Goal: Task Accomplishment & Management: Manage account settings

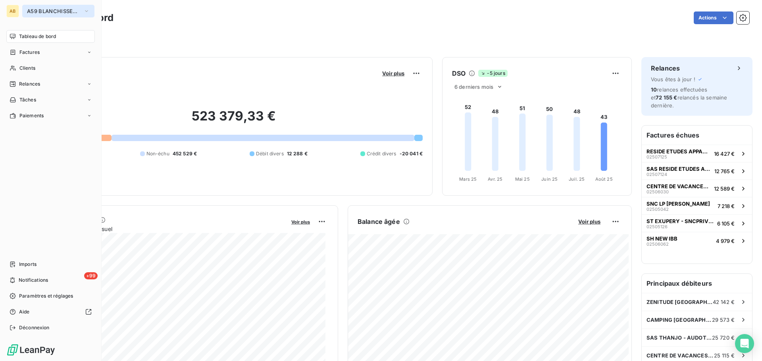
click at [29, 13] on span "A59 BLANCHISSERIE MIDI PYRENEES" at bounding box center [53, 11] width 53 height 6
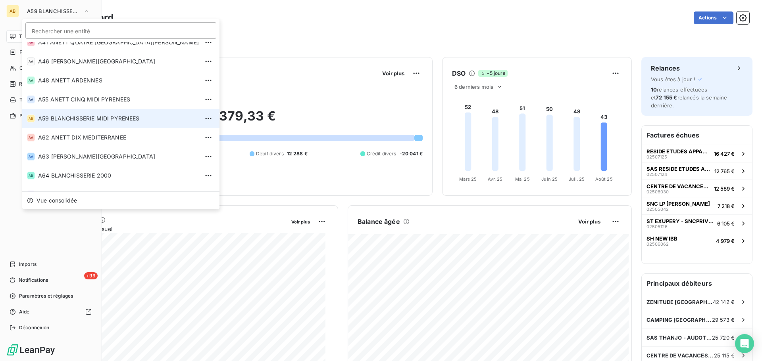
scroll to position [158, 0]
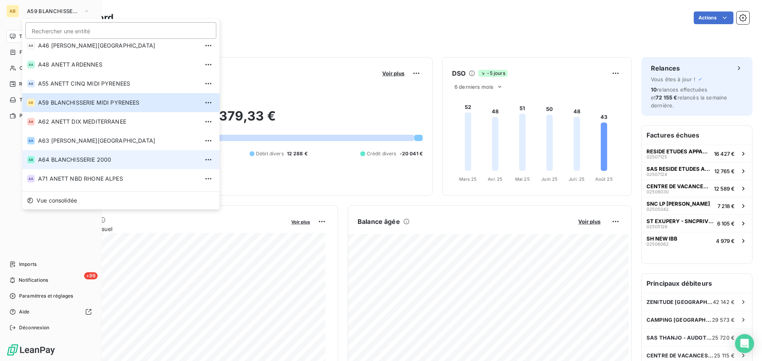
click at [51, 158] on span "A64 BLANCHISSERIE 2000" at bounding box center [118, 160] width 161 height 8
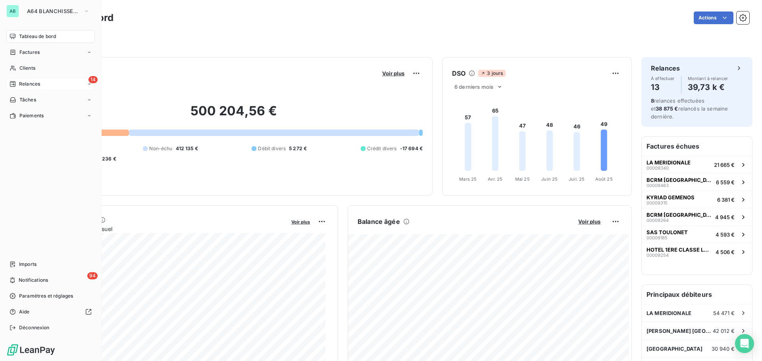
click at [21, 84] on span "Relances" at bounding box center [29, 84] width 21 height 7
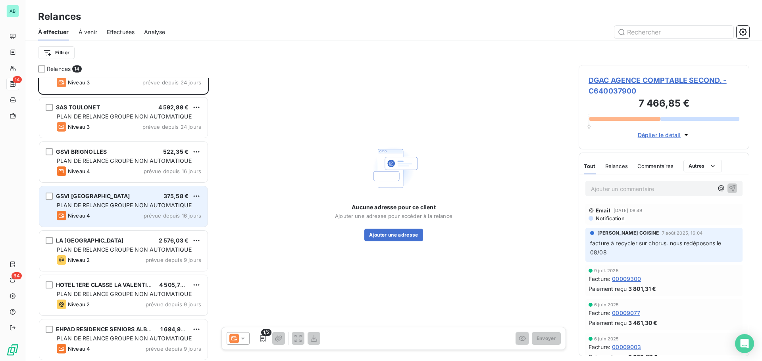
scroll to position [40, 0]
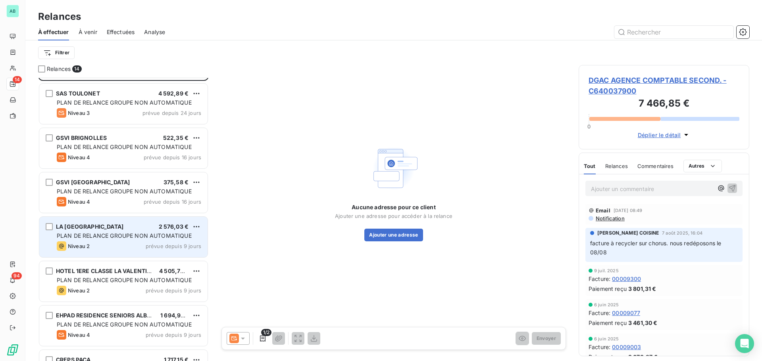
click at [71, 249] on span "Niveau 2" at bounding box center [79, 246] width 22 height 6
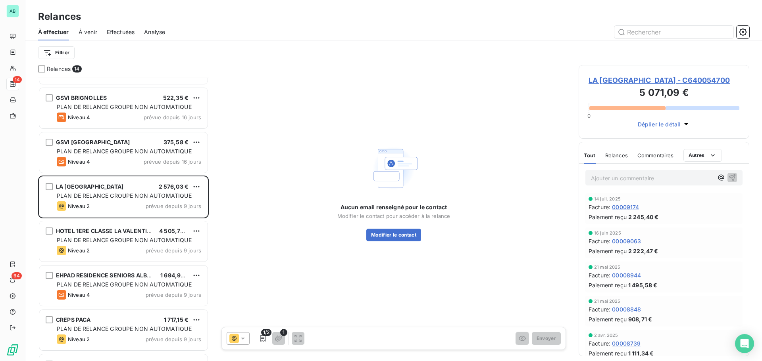
scroll to position [119, 0]
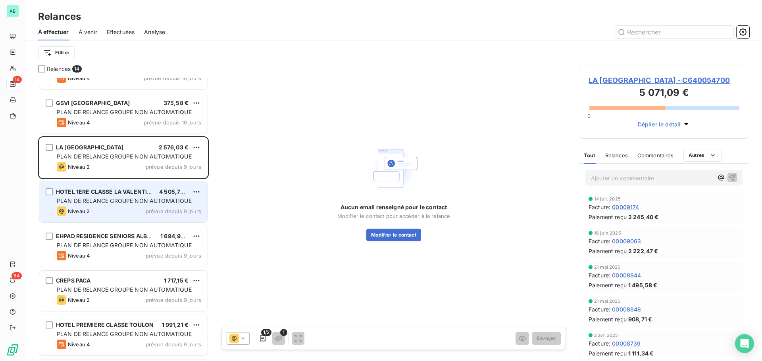
click at [77, 204] on span "PLAN DE RELANCE GROUPE NON AUTOMATIQUE" at bounding box center [124, 201] width 135 height 7
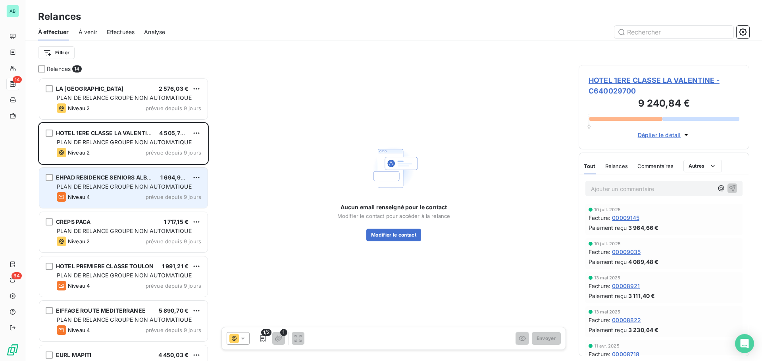
scroll to position [238, 0]
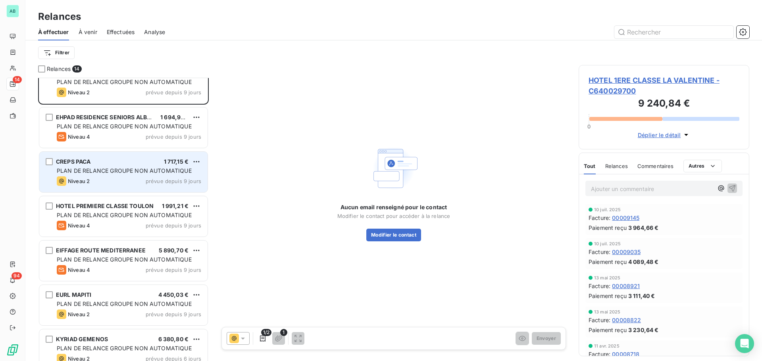
click at [87, 180] on span "Niveau 2" at bounding box center [79, 181] width 22 height 6
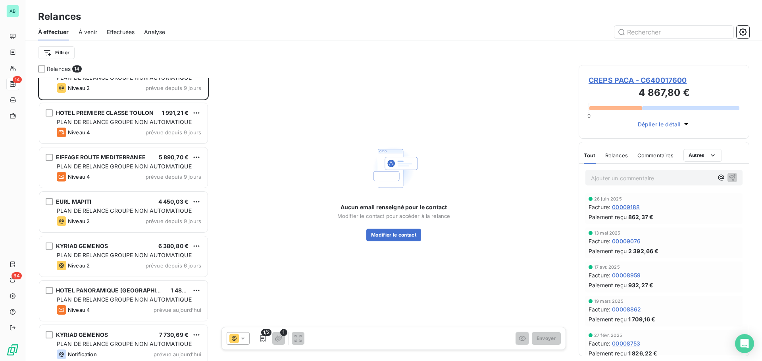
scroll to position [339, 0]
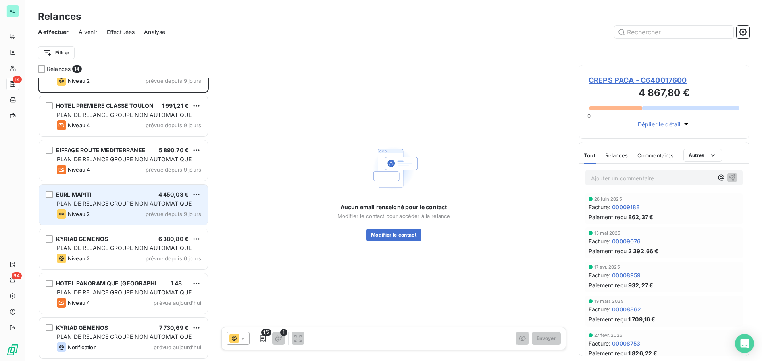
click at [90, 212] on div "Niveau 2 prévue depuis 9 jours" at bounding box center [129, 214] width 144 height 10
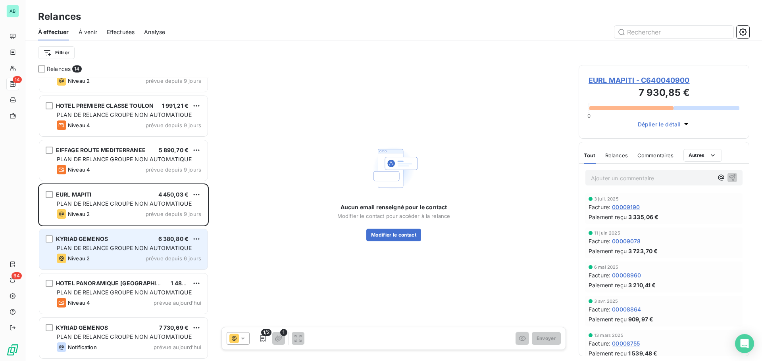
click at [92, 246] on span "PLAN DE RELANCE GROUPE NON AUTOMATIQUE" at bounding box center [124, 248] width 135 height 7
